Goal: Task Accomplishment & Management: Use online tool/utility

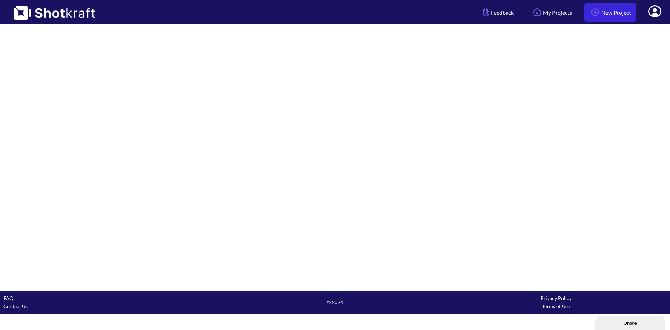
click at [622, 15] on link "New Project" at bounding box center [610, 12] width 52 height 19
click at [590, 13] on img at bounding box center [596, 12] width 12 height 12
click at [309, 162] on div at bounding box center [335, 157] width 670 height 265
click at [490, 44] on div at bounding box center [335, 157] width 670 height 265
click at [545, 13] on link "My Projects" at bounding box center [551, 12] width 51 height 19
